Goal: Task Accomplishment & Management: Use online tool/utility

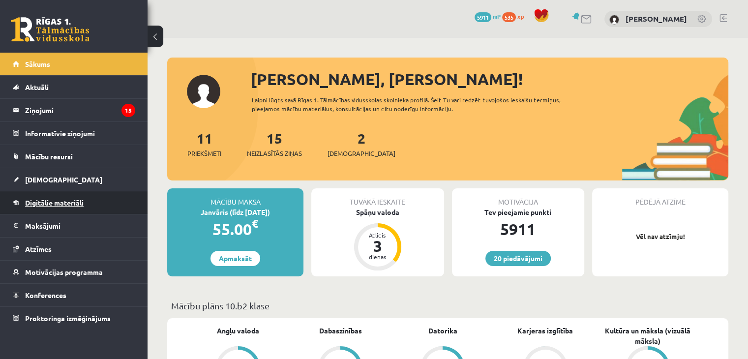
click at [38, 201] on span "Digitālie materiāli" at bounding box center [54, 202] width 59 height 9
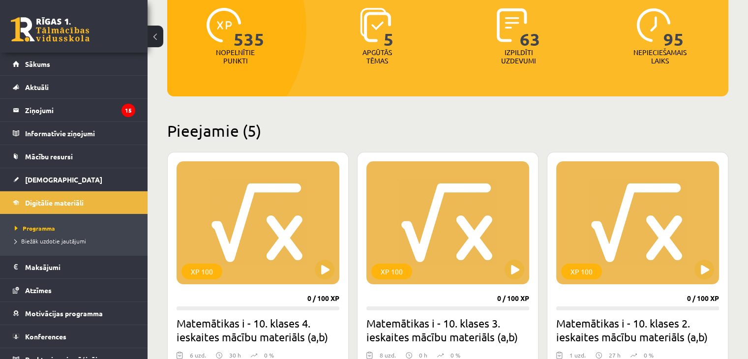
scroll to position [126, 0]
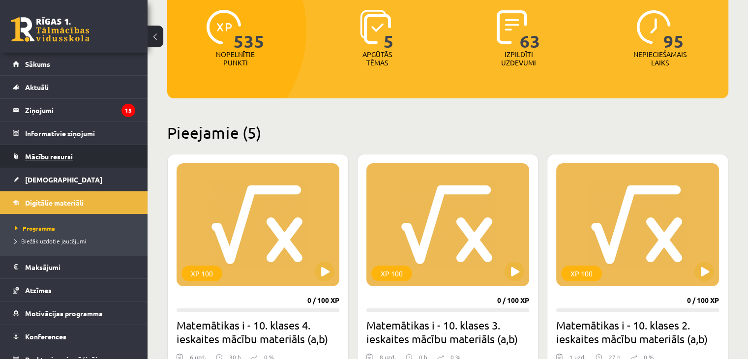
click at [39, 146] on link "Mācību resursi" at bounding box center [74, 156] width 122 height 23
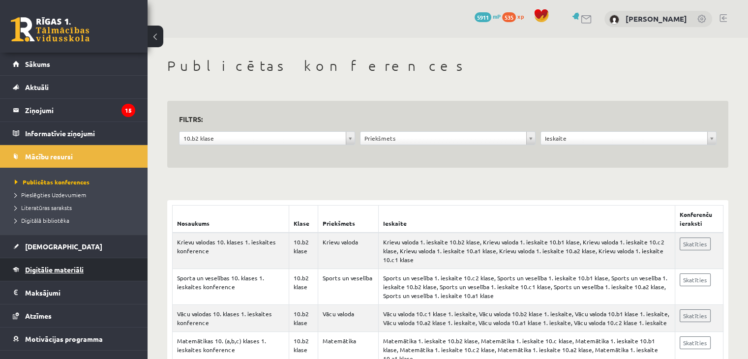
click at [43, 273] on link "Digitālie materiāli" at bounding box center [74, 269] width 122 height 23
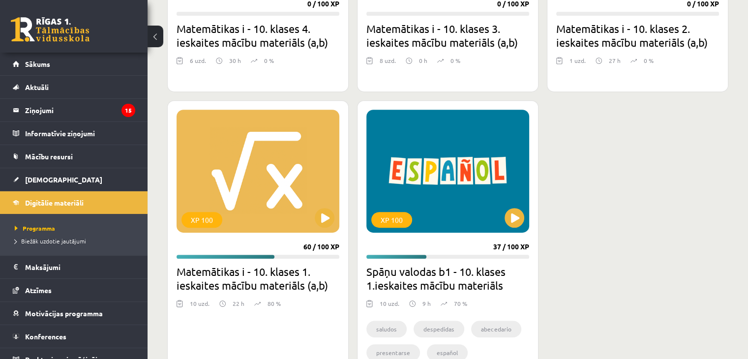
scroll to position [456, 0]
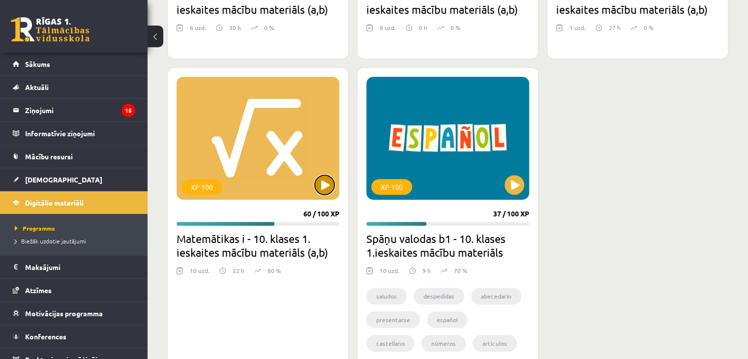
click at [321, 183] on button at bounding box center [325, 185] width 20 height 20
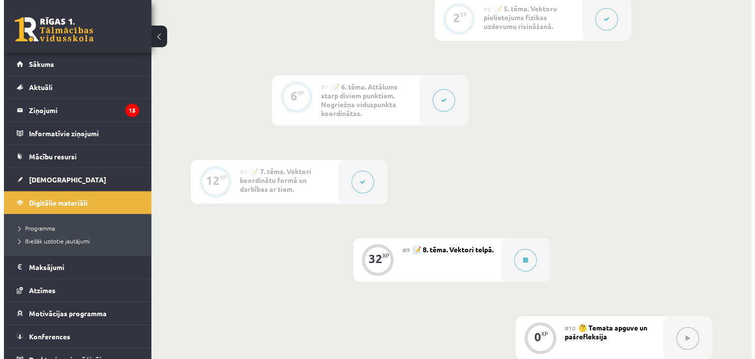
scroll to position [737, 0]
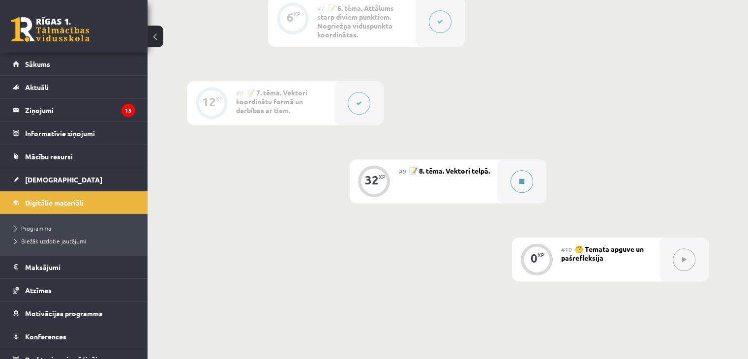
click at [533, 198] on div at bounding box center [521, 181] width 49 height 44
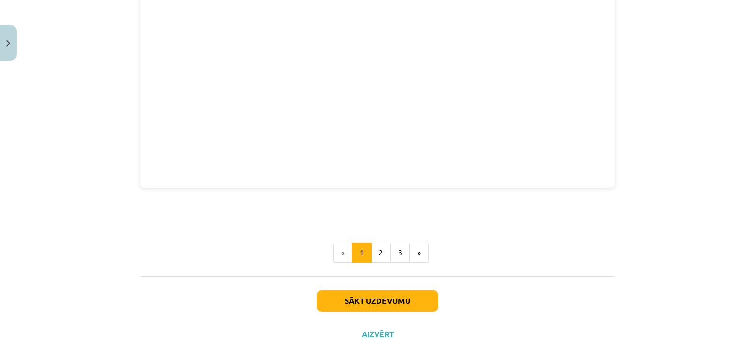
scroll to position [1362, 0]
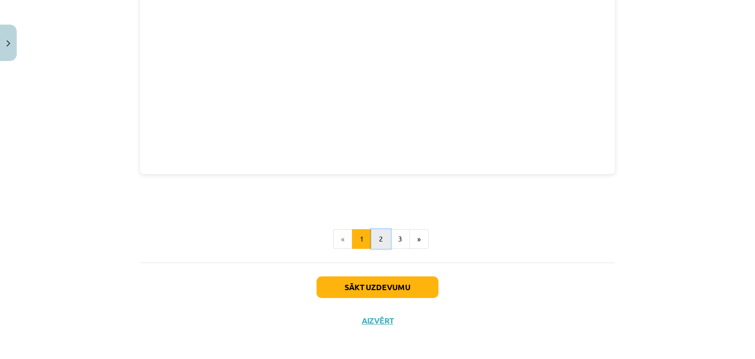
click at [378, 244] on button "2" at bounding box center [381, 239] width 20 height 20
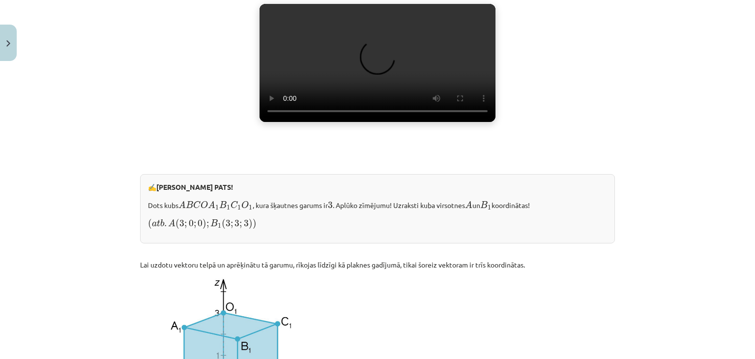
scroll to position [815, 0]
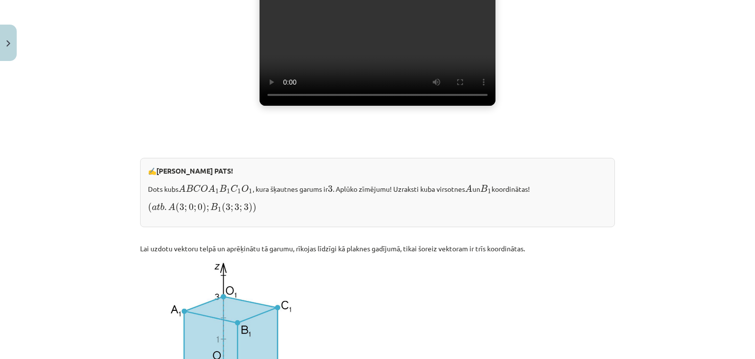
click at [326, 106] on video "Jūsu pārlūkprogramma neatbalsta video atskaņošanu." at bounding box center [378, 47] width 236 height 118
click at [585, 47] on div "Dekarta taisnleņķa koordinātu sistēma telpā, punkta koordinātas Jebkuru no plak…" at bounding box center [377, 64] width 475 height 1407
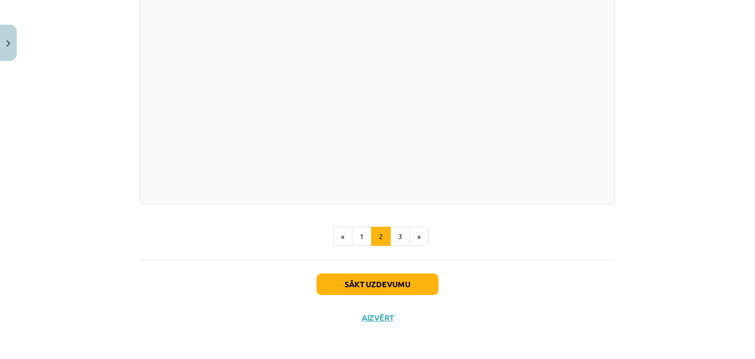
scroll to position [1441, 0]
click at [403, 281] on button "Sākt uzdevumu" at bounding box center [378, 284] width 122 height 22
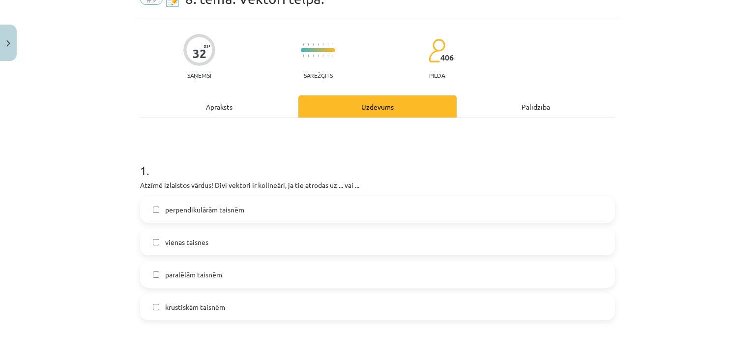
scroll to position [66, 0]
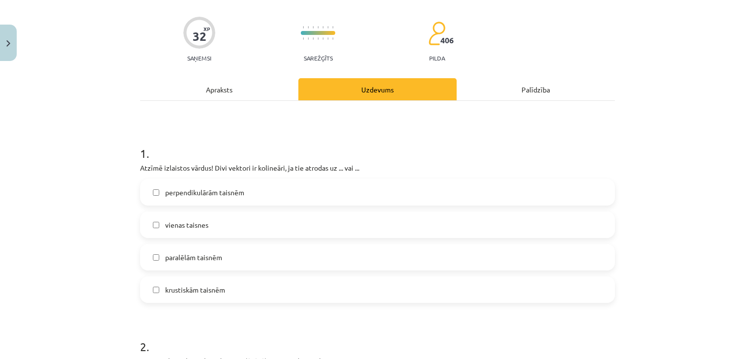
click at [219, 232] on label "vienas taisnes" at bounding box center [377, 224] width 473 height 25
click at [209, 264] on label "paralēlām taisnēm" at bounding box center [377, 257] width 473 height 25
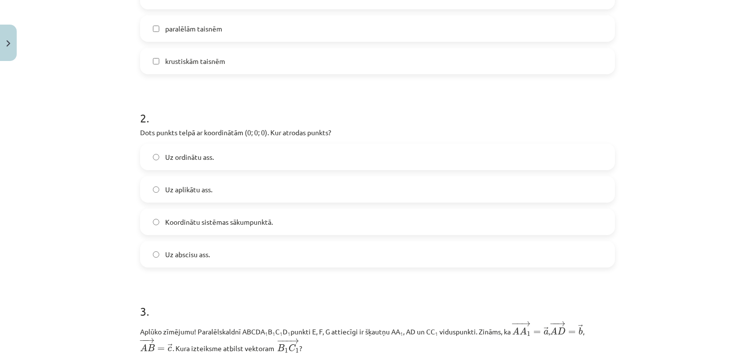
scroll to position [312, 0]
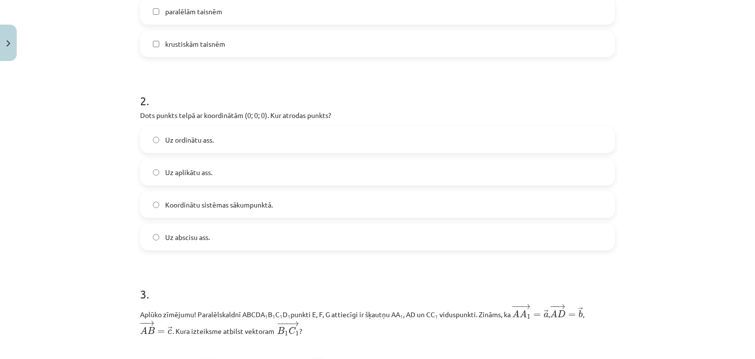
click at [199, 209] on span "Koordinātu sistēmas sākumpunktā." at bounding box center [219, 205] width 108 height 10
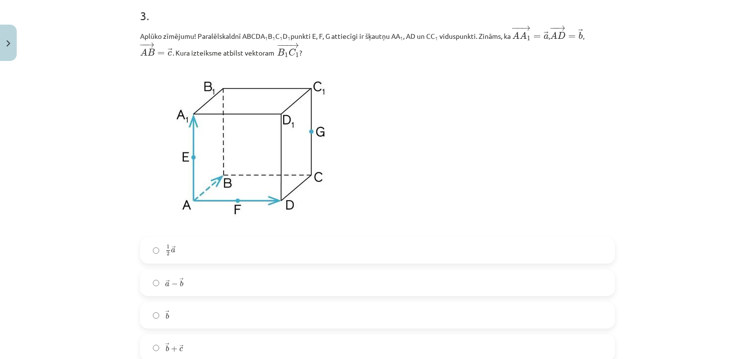
scroll to position [607, 0]
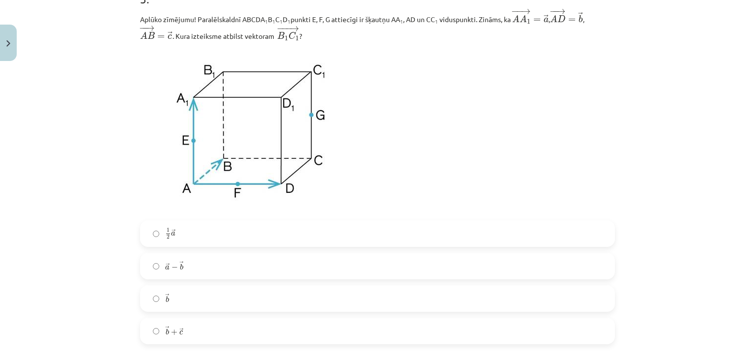
click at [181, 287] on label "→ b b →" at bounding box center [377, 298] width 473 height 25
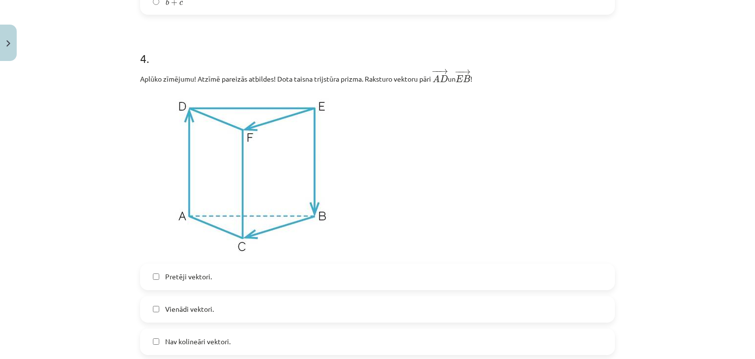
scroll to position [951, 0]
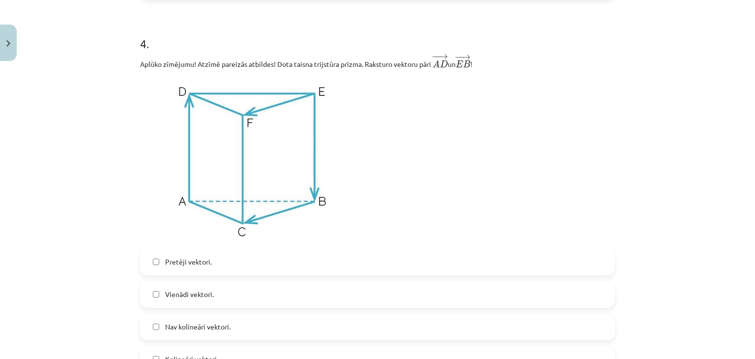
click at [205, 243] on img at bounding box center [251, 159] width 223 height 167
click at [191, 270] on label "Pretēji vektori." at bounding box center [377, 262] width 473 height 25
drag, startPoint x: 179, startPoint y: 286, endPoint x: 177, endPoint y: 294, distance: 8.7
click at [179, 286] on label "Vienādi vektori." at bounding box center [377, 294] width 473 height 25
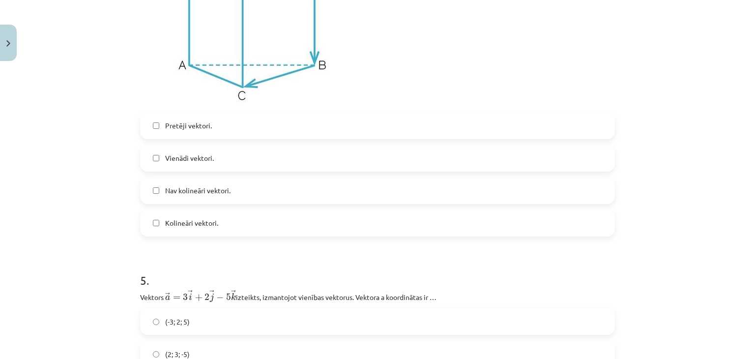
scroll to position [1099, 0]
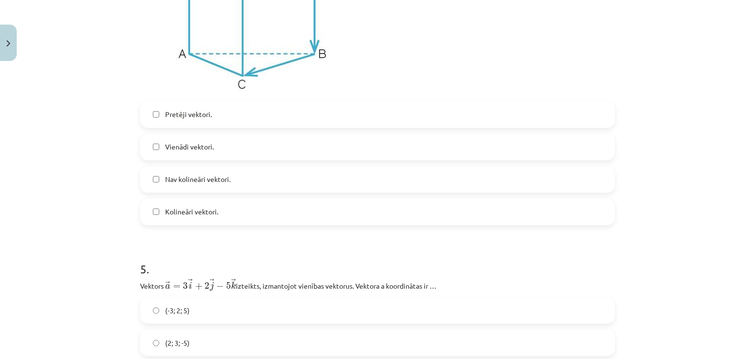
click at [196, 155] on label "Vienādi vektori." at bounding box center [377, 147] width 473 height 25
click at [167, 217] on span "Kolineāri vektori." at bounding box center [191, 211] width 53 height 10
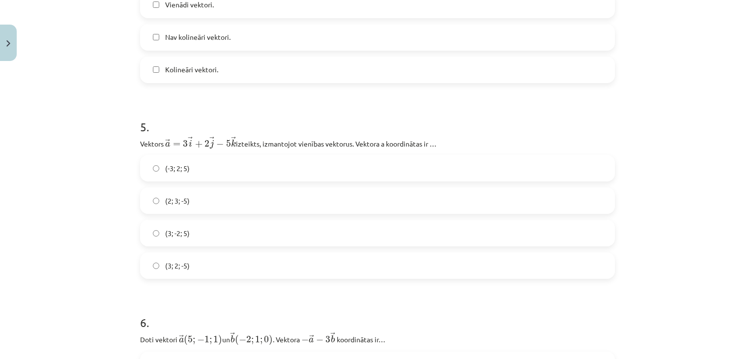
scroll to position [1246, 0]
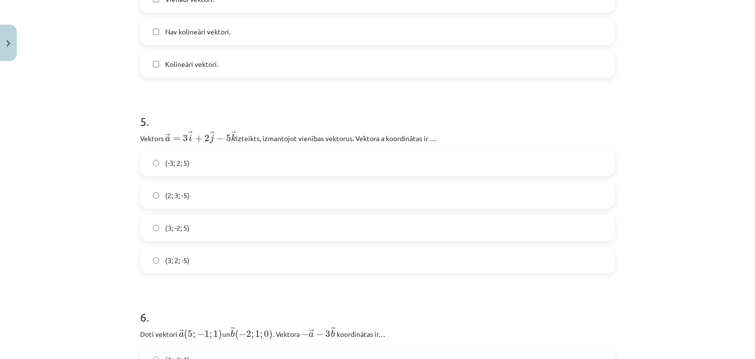
click at [165, 198] on span "(2; 3; -5)" at bounding box center [177, 195] width 25 height 10
click at [164, 222] on label "(3; -2; 5)" at bounding box center [377, 227] width 473 height 25
drag, startPoint x: 179, startPoint y: 168, endPoint x: 169, endPoint y: 181, distance: 16.5
click at [168, 183] on div "(-3; 2; 5) (2; 3; -5) (3; -2; 5) (3; 2; -5)" at bounding box center [377, 211] width 475 height 124
click at [124, 188] on div "Mācību tēma: Matemātikas i - 10. klases 1. ieskaites mācību materiāls (a,b) #9 …" at bounding box center [377, 179] width 755 height 359
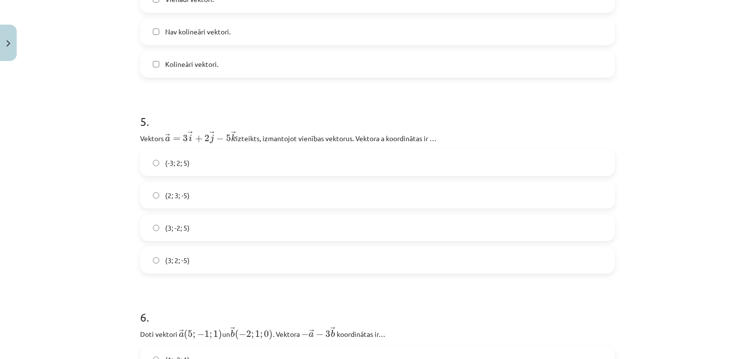
click at [189, 195] on label "(2; 3; -5)" at bounding box center [377, 195] width 473 height 25
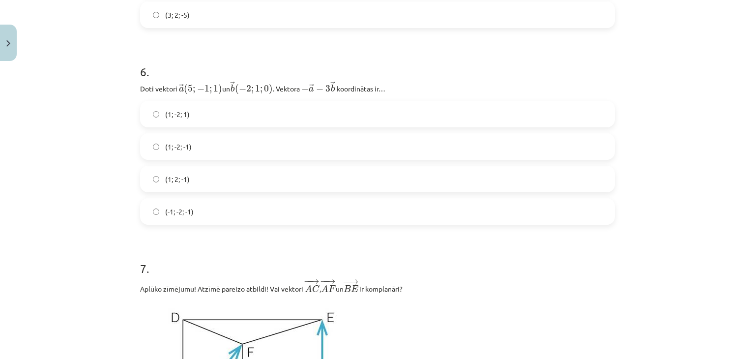
scroll to position [1492, 0]
click at [195, 154] on label "(1; -2; -1)" at bounding box center [377, 146] width 473 height 25
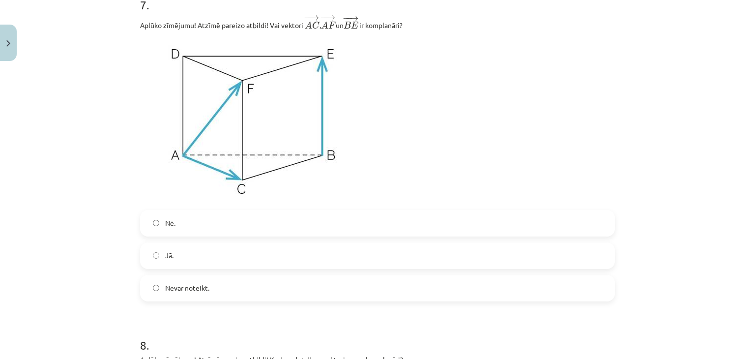
scroll to position [1738, 0]
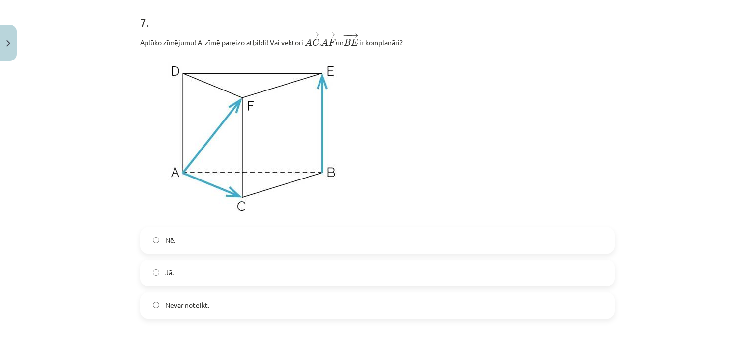
click at [172, 233] on label "Nē." at bounding box center [377, 240] width 473 height 25
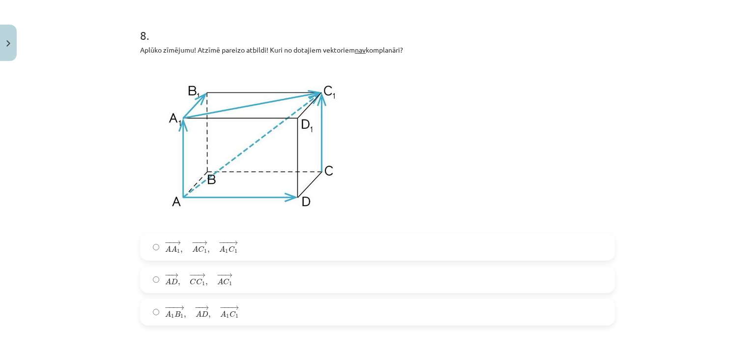
scroll to position [2082, 0]
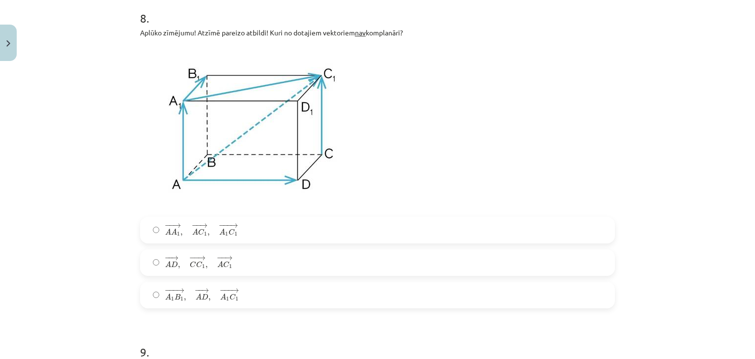
click at [171, 258] on span "→" at bounding box center [175, 258] width 8 height 4
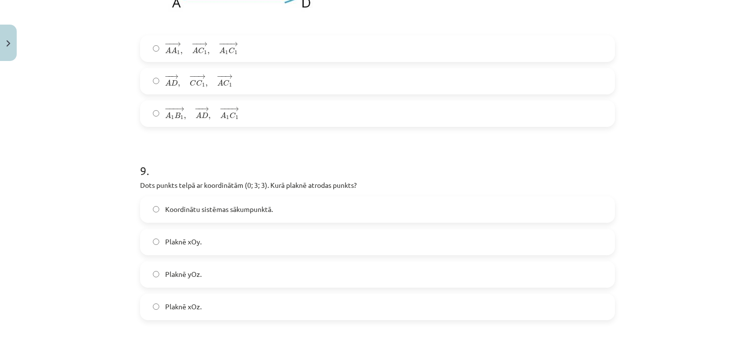
scroll to position [2279, 0]
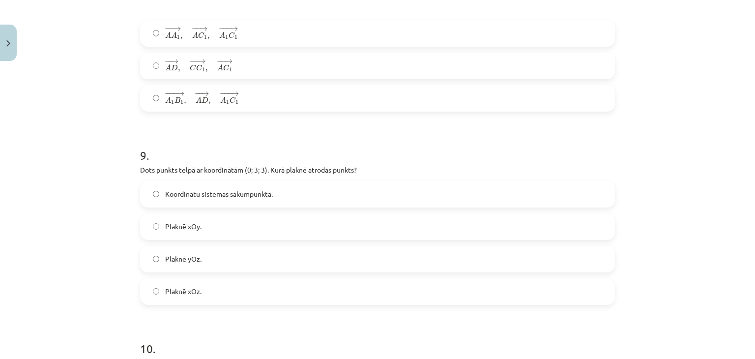
click at [173, 260] on span "Plaknē yOz." at bounding box center [183, 259] width 36 height 10
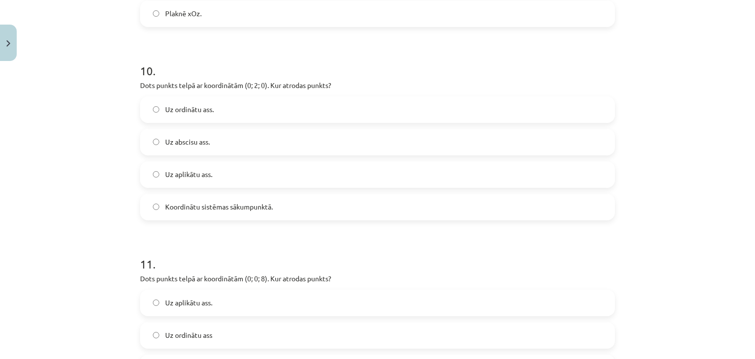
scroll to position [2574, 0]
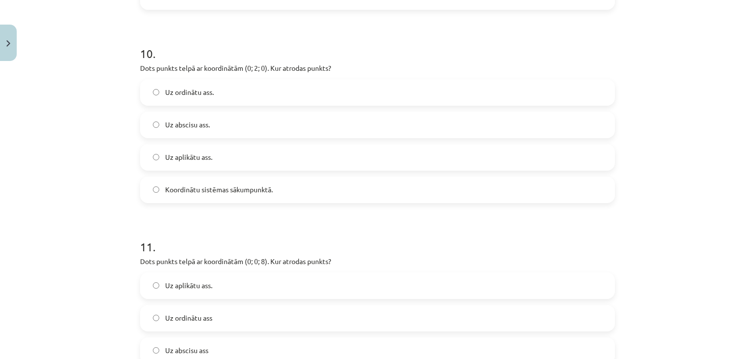
click at [203, 162] on span "Uz aplikātu ass." at bounding box center [188, 157] width 47 height 10
click at [216, 105] on label "Uz ordinātu ass." at bounding box center [377, 92] width 473 height 25
click at [110, 155] on div "Mācību tēma: Matemātikas i - 10. klases 1. ieskaites mācību materiāls (a,b) #9 …" at bounding box center [377, 179] width 755 height 359
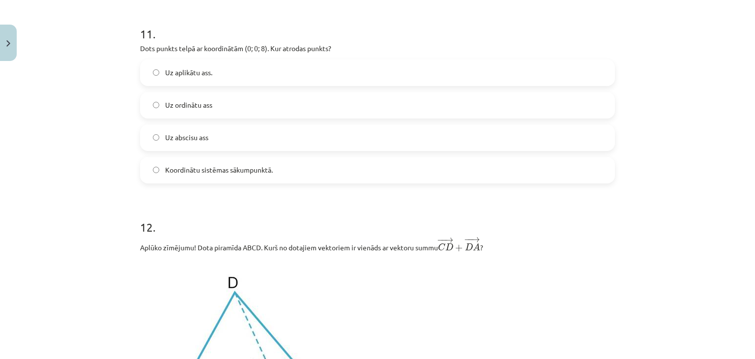
scroll to position [2770, 0]
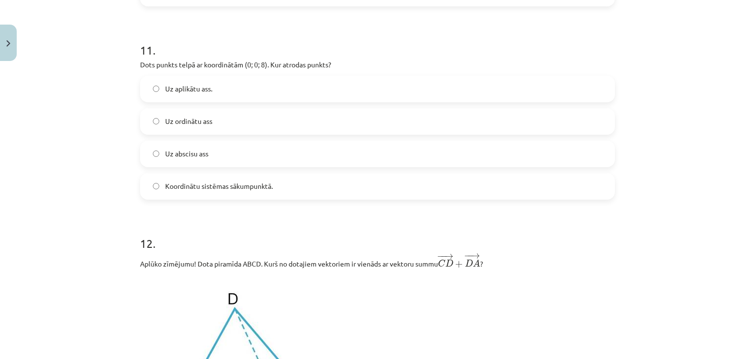
click at [176, 100] on label "Uz aplikātu ass." at bounding box center [377, 89] width 473 height 25
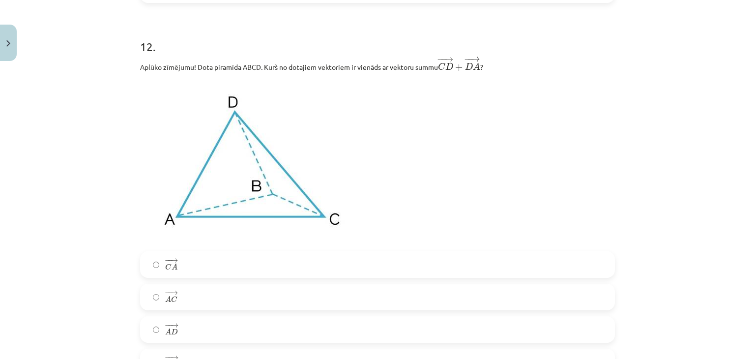
scroll to position [3016, 0]
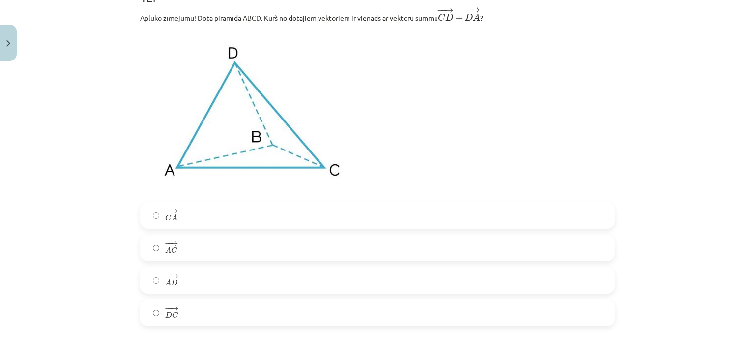
click at [167, 260] on label "− − → A C A C →" at bounding box center [377, 247] width 473 height 25
click at [210, 204] on div "12 . Aplūko zīmējumu! Dota piramīda ABCD. Kurš no dotajiem vektoriem ir vienāds…" at bounding box center [377, 149] width 475 height 353
click at [203, 224] on label "− − → C A C A →" at bounding box center [377, 215] width 473 height 25
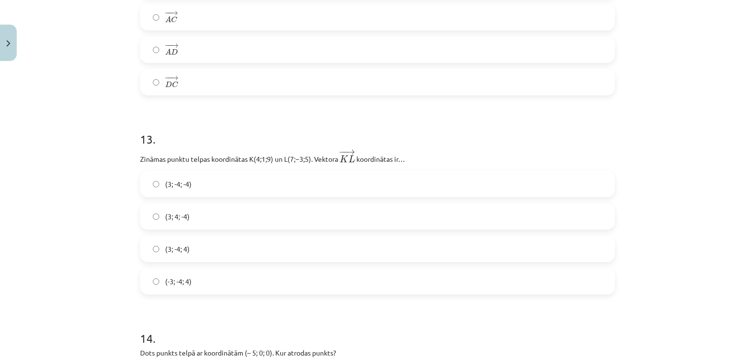
scroll to position [3311, 0]
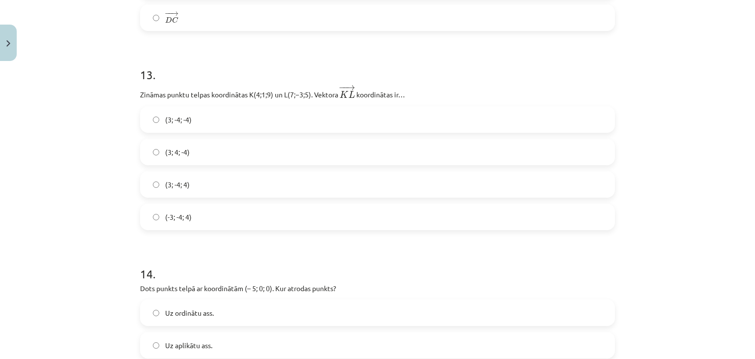
click at [191, 132] on label "(3; -4; -4)" at bounding box center [377, 119] width 473 height 25
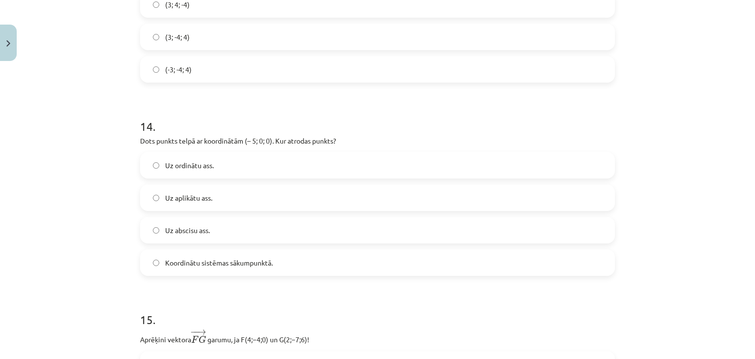
scroll to position [3508, 0]
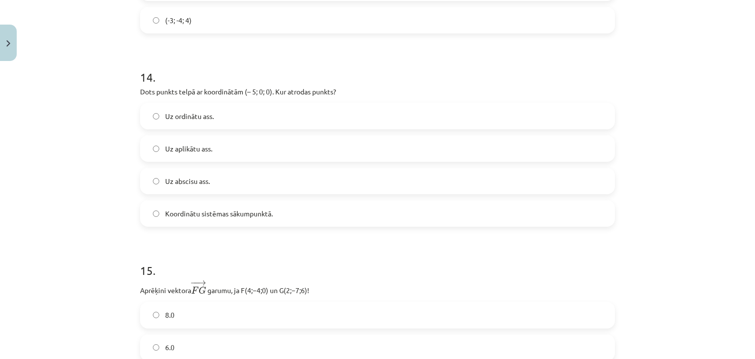
click at [171, 191] on label "Uz abscisu ass." at bounding box center [377, 181] width 473 height 25
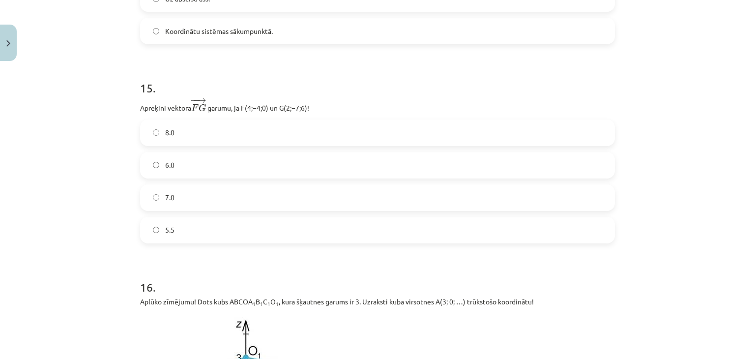
scroll to position [3704, 0]
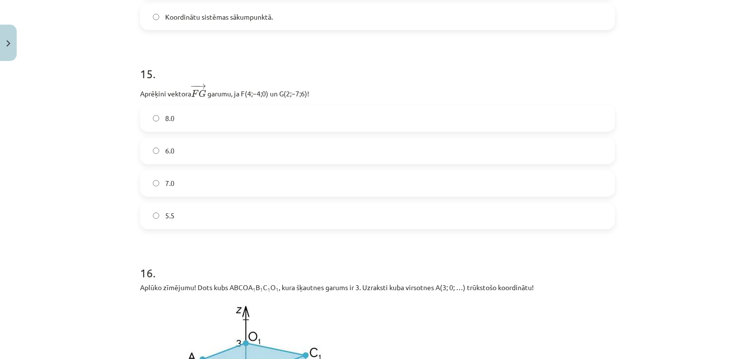
click at [163, 194] on label "7.0" at bounding box center [377, 183] width 473 height 25
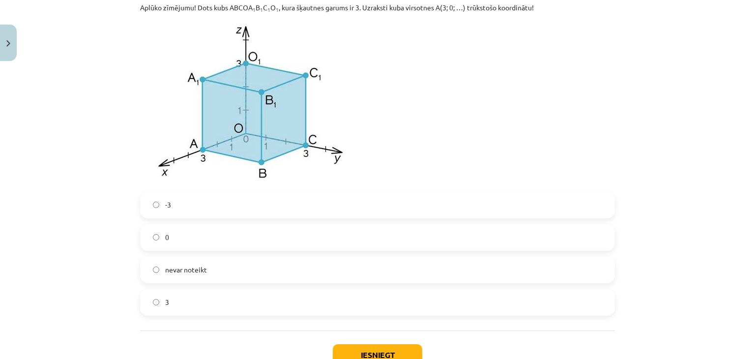
scroll to position [3964, 0]
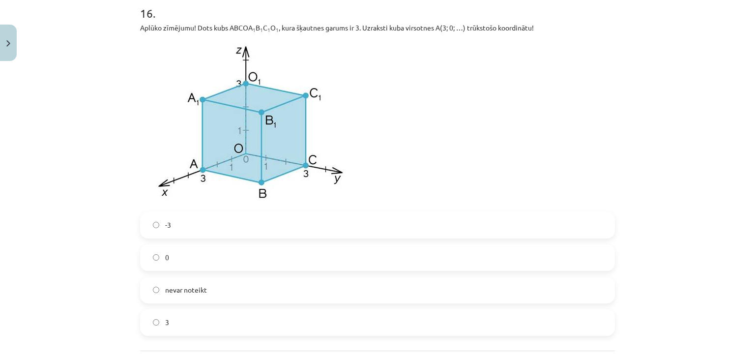
click at [165, 230] on span "-3" at bounding box center [168, 225] width 6 height 10
click at [165, 301] on label "nevar noteikt" at bounding box center [377, 290] width 473 height 25
click at [168, 269] on label "0" at bounding box center [377, 257] width 473 height 25
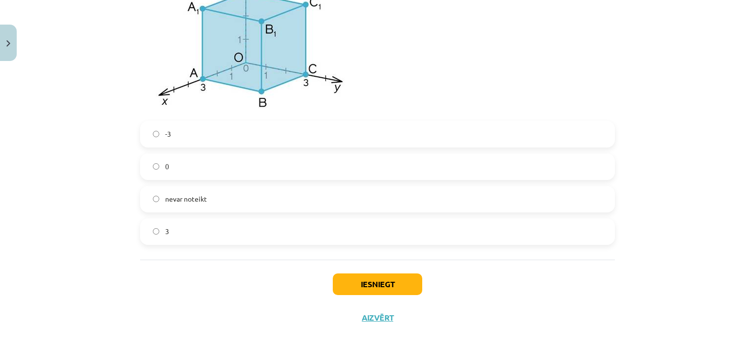
scroll to position [4060, 0]
click at [385, 284] on button "Iesniegt" at bounding box center [377, 284] width 89 height 22
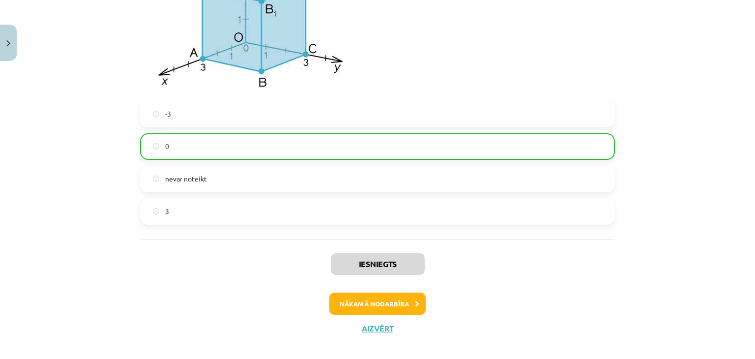
scroll to position [4091, 0]
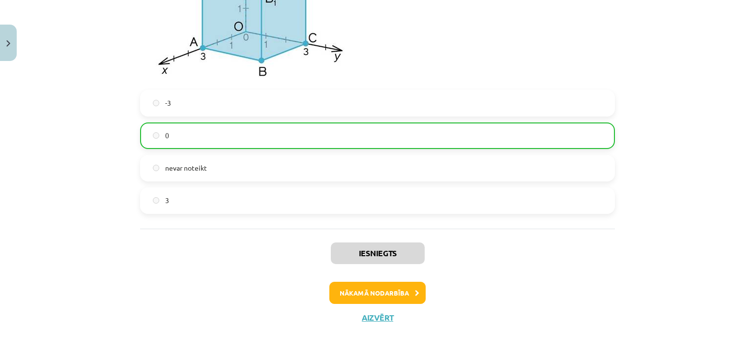
drag, startPoint x: 382, startPoint y: 307, endPoint x: 381, endPoint y: 318, distance: 10.8
click at [381, 318] on div "Iesniegts Nākamā nodarbība Aizvērt" at bounding box center [377, 279] width 475 height 100
click at [381, 318] on button "Aizvērt" at bounding box center [377, 318] width 37 height 10
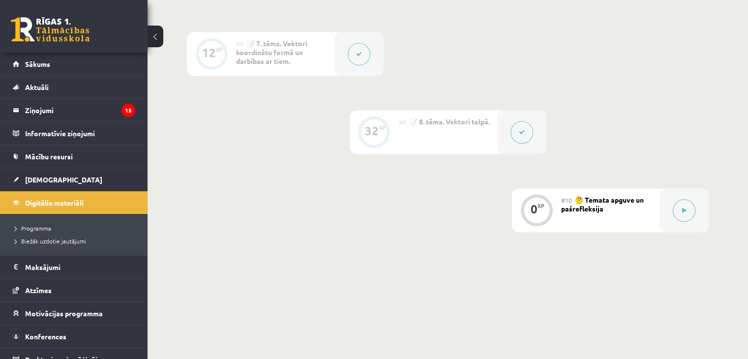
scroll to position [842, 0]
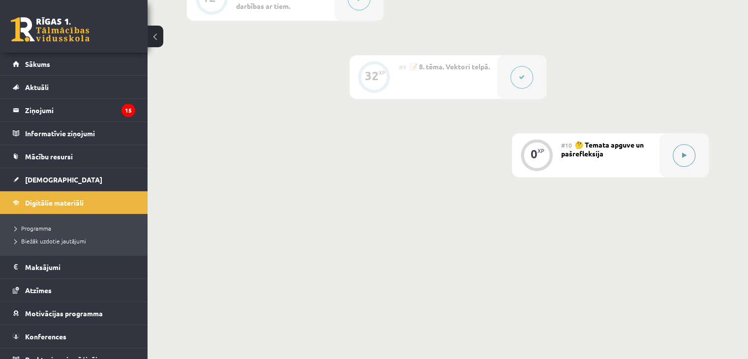
click at [682, 158] on icon at bounding box center [684, 155] width 4 height 6
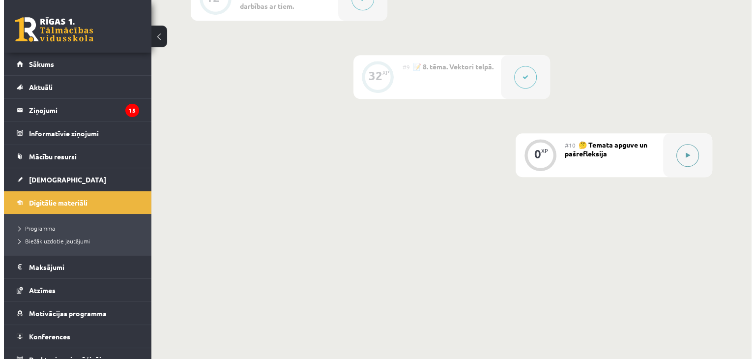
scroll to position [832, 0]
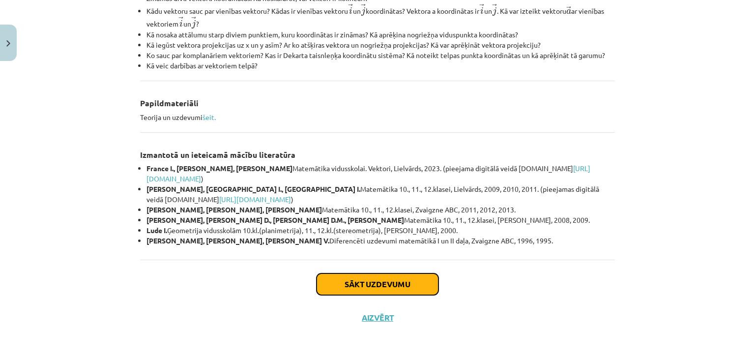
click at [335, 287] on button "Sākt uzdevumu" at bounding box center [378, 284] width 122 height 22
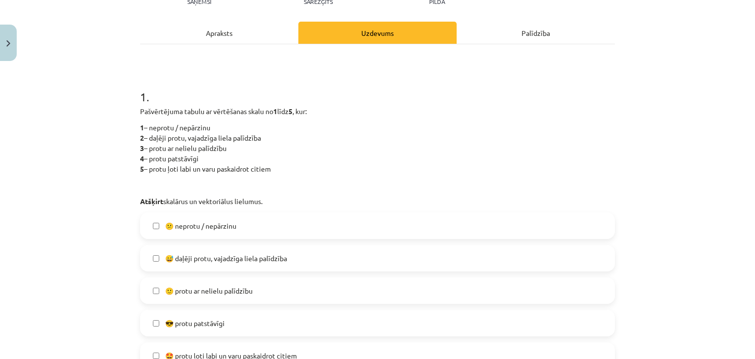
scroll to position [172, 0]
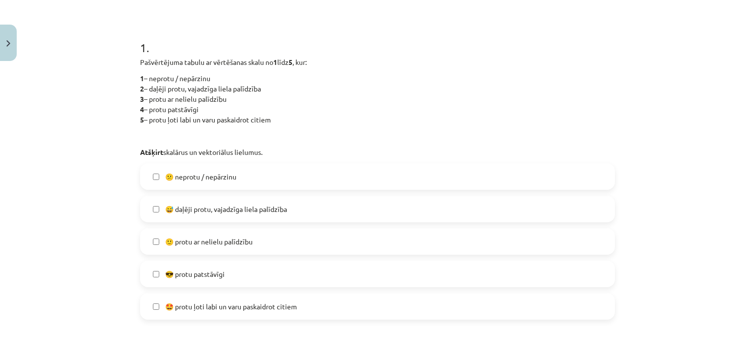
click at [167, 215] on label "😅 daļēji protu, vajadzīga liela palīdzība" at bounding box center [377, 209] width 473 height 25
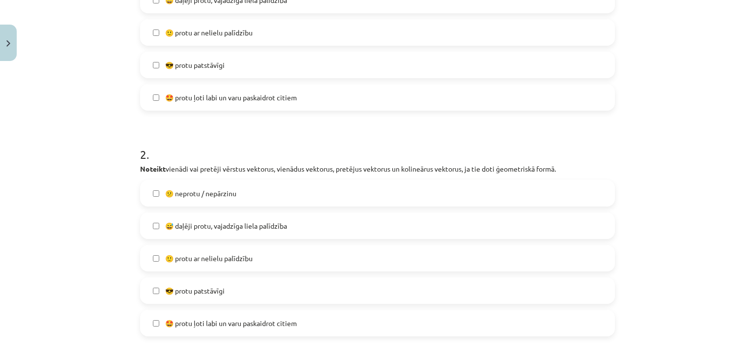
scroll to position [418, 0]
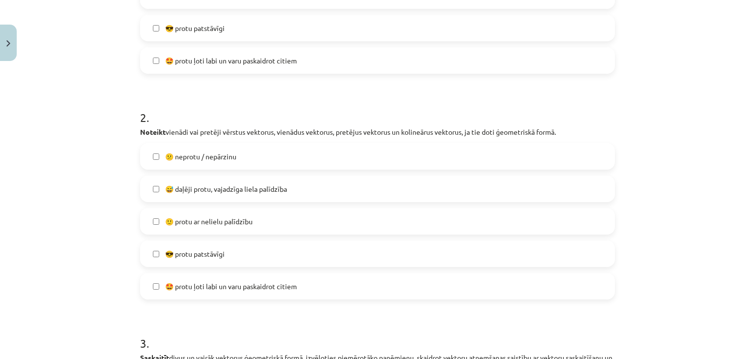
click at [264, 230] on label "🙂 protu ar nelielu palīdzību" at bounding box center [377, 221] width 473 height 25
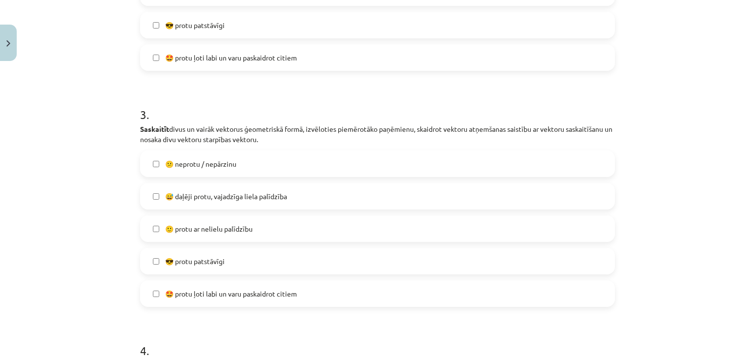
scroll to position [664, 0]
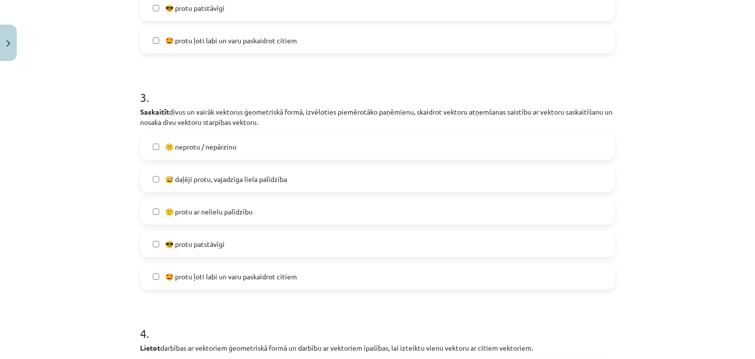
click at [232, 204] on label "🙂 protu ar nelielu palīdzību" at bounding box center [377, 211] width 473 height 25
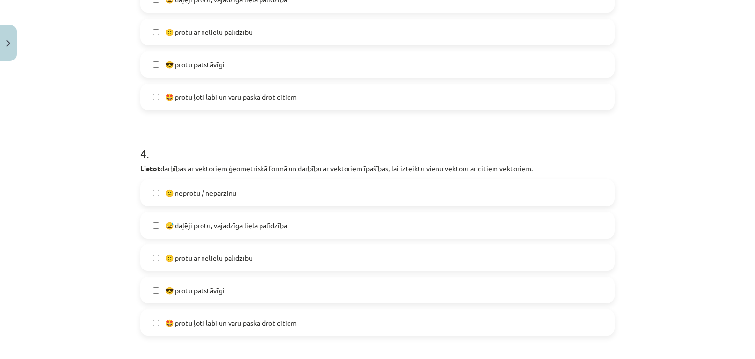
scroll to position [860, 0]
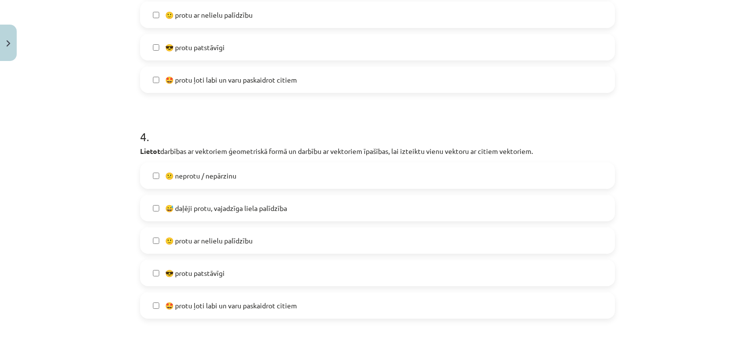
click at [250, 219] on label "😅 daļēji protu, vajadzīga liela palīdzība" at bounding box center [377, 208] width 473 height 25
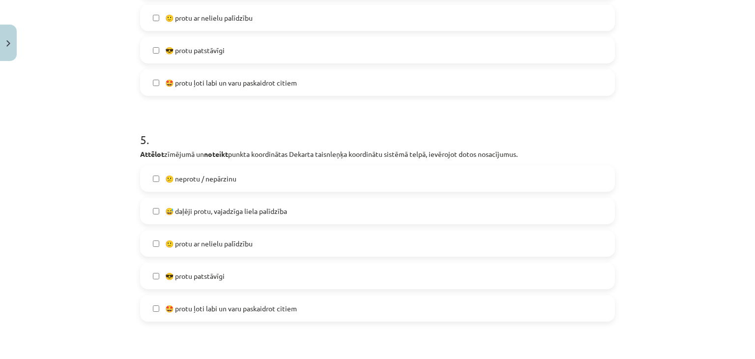
scroll to position [1099, 0]
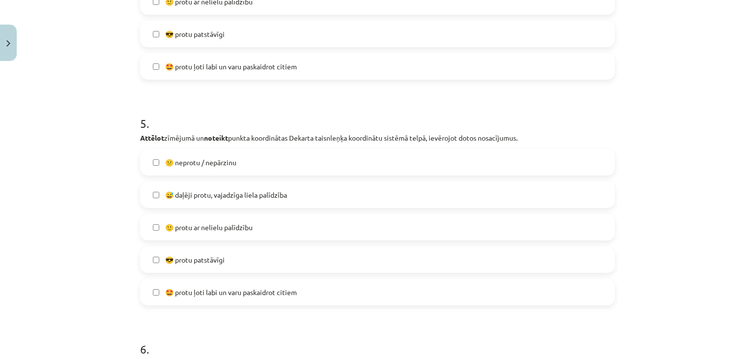
click at [181, 253] on label "😎 protu patstāvīgi" at bounding box center [377, 259] width 473 height 25
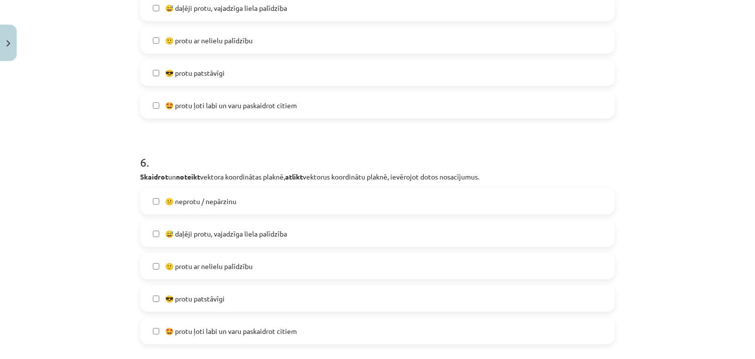
scroll to position [1345, 0]
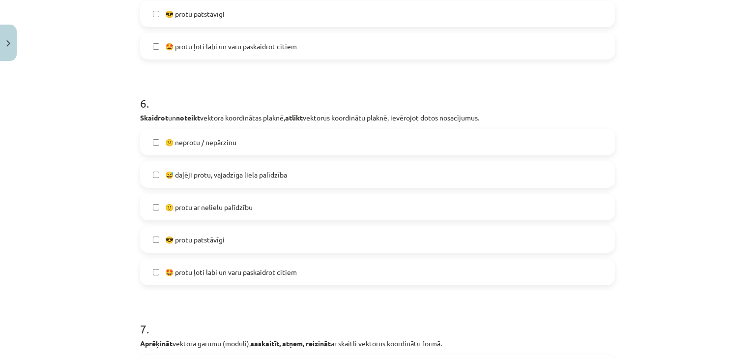
click at [198, 215] on label "🙂 protu ar nelielu palīdzību" at bounding box center [377, 207] width 473 height 25
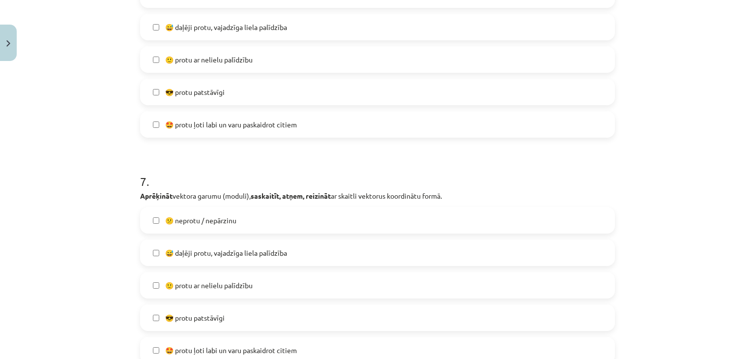
scroll to position [1591, 0]
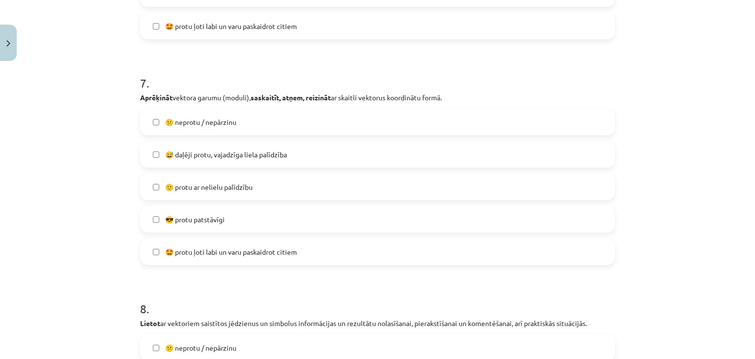
click at [173, 225] on label "😎 protu patstāvīgi" at bounding box center [377, 219] width 473 height 25
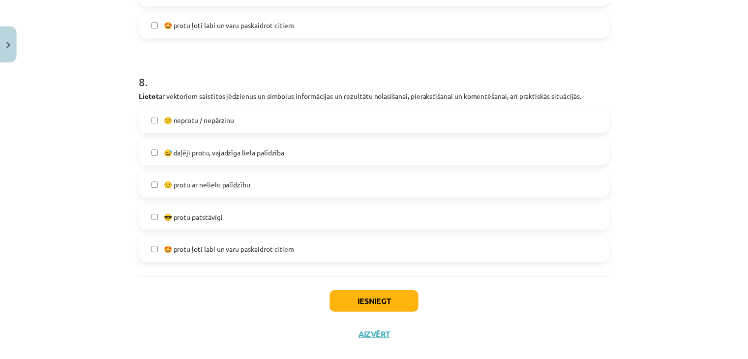
scroll to position [1837, 0]
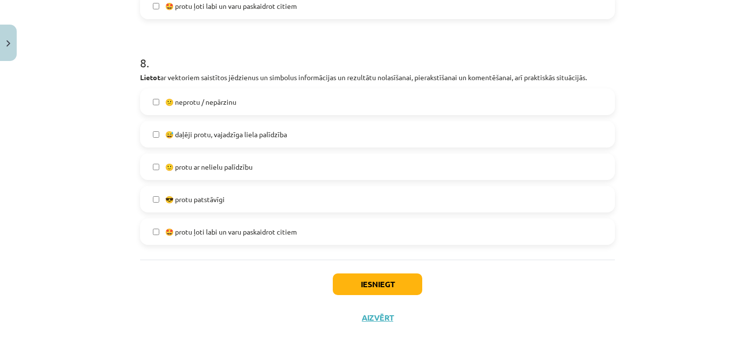
click at [144, 171] on label "🙂 protu ar nelielu palīdzību" at bounding box center [377, 166] width 473 height 25
click at [368, 279] on button "Iesniegt" at bounding box center [377, 284] width 89 height 22
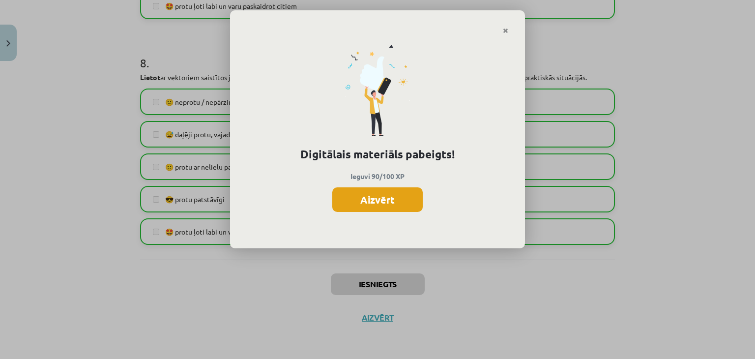
click at [387, 195] on button "Aizvērt" at bounding box center [377, 199] width 90 height 25
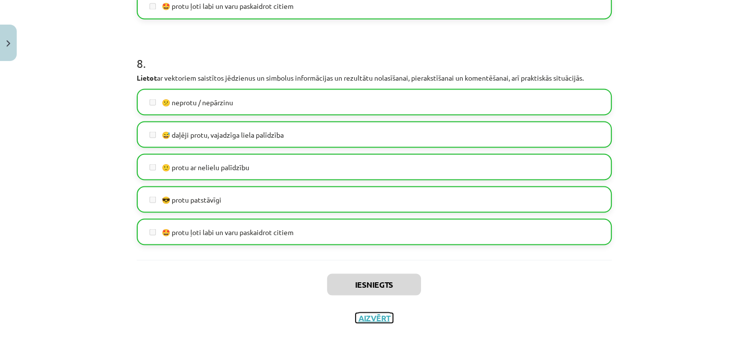
click at [374, 317] on button "Aizvērt" at bounding box center [373, 318] width 37 height 10
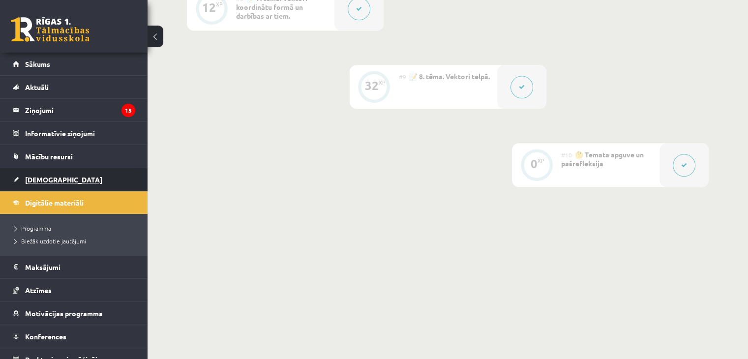
click at [72, 172] on link "[DEMOGRAPHIC_DATA]" at bounding box center [74, 179] width 122 height 23
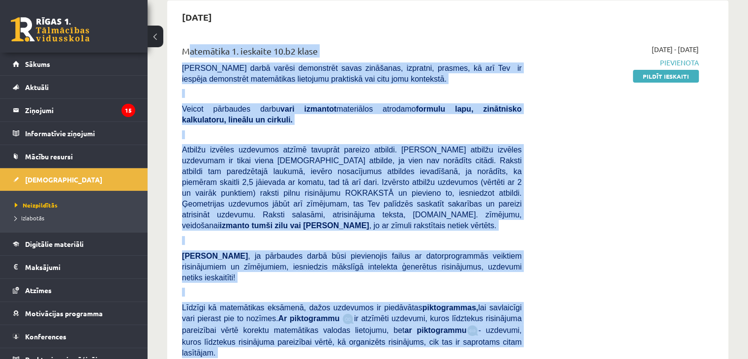
scroll to position [98, 0]
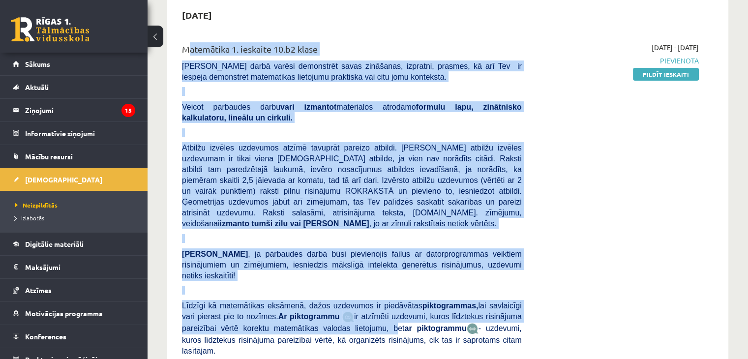
drag, startPoint x: 177, startPoint y: 144, endPoint x: 317, endPoint y: 311, distance: 217.8
click at [317, 311] on div "Matemātika 1. ieskaite 10.b2 klase [PERSON_NAME] darbā varēsi demonstrēt savas …" at bounding box center [352, 224] width 354 height 365
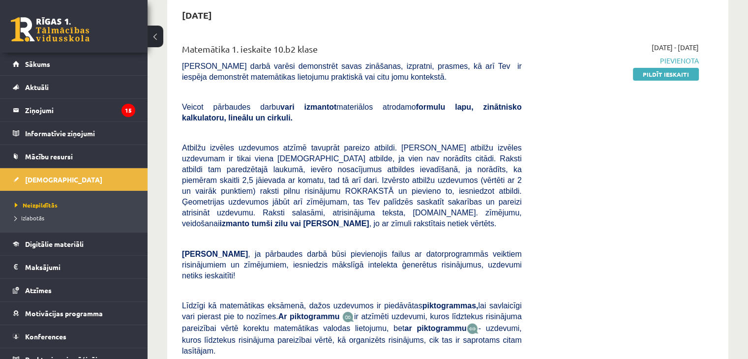
click at [582, 241] on div "[DATE] - [DATE] [GEOGRAPHIC_DATA] Pildīt ieskaiti" at bounding box center [617, 224] width 177 height 365
